Goal: Check status: Check status

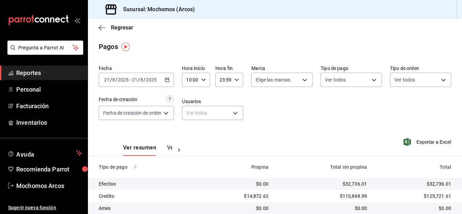
click at [43, 71] on span "Reportes" at bounding box center [49, 72] width 66 height 9
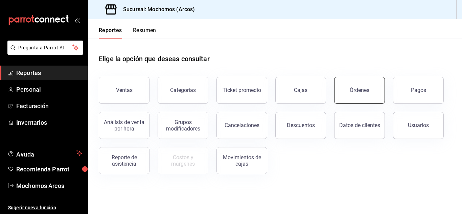
click at [361, 92] on div "Órdenes" at bounding box center [360, 90] width 20 height 6
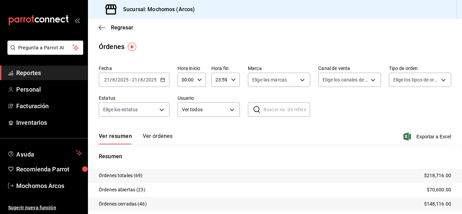
click at [201, 81] on icon "button" at bounding box center [199, 80] width 5 height 5
click at [184, 107] on span "11" at bounding box center [184, 106] width 3 height 5
type input "11:00"
click at [231, 133] on div at bounding box center [231, 107] width 462 height 214
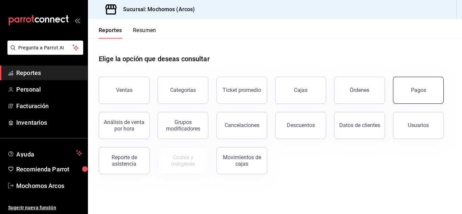
click at [423, 93] on div "Pagos" at bounding box center [418, 90] width 15 height 6
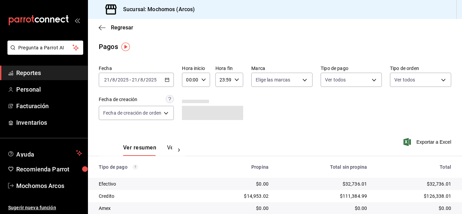
click at [202, 81] on icon "button" at bounding box center [203, 80] width 5 height 5
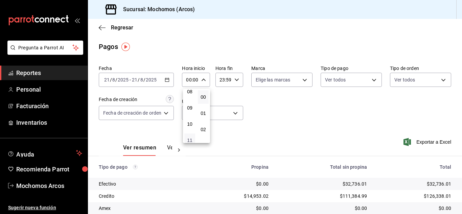
click at [191, 139] on span "11" at bounding box center [190, 140] width 3 height 5
type input "11:00"
click at [346, 117] on div at bounding box center [231, 107] width 462 height 214
